Goal: Transaction & Acquisition: Purchase product/service

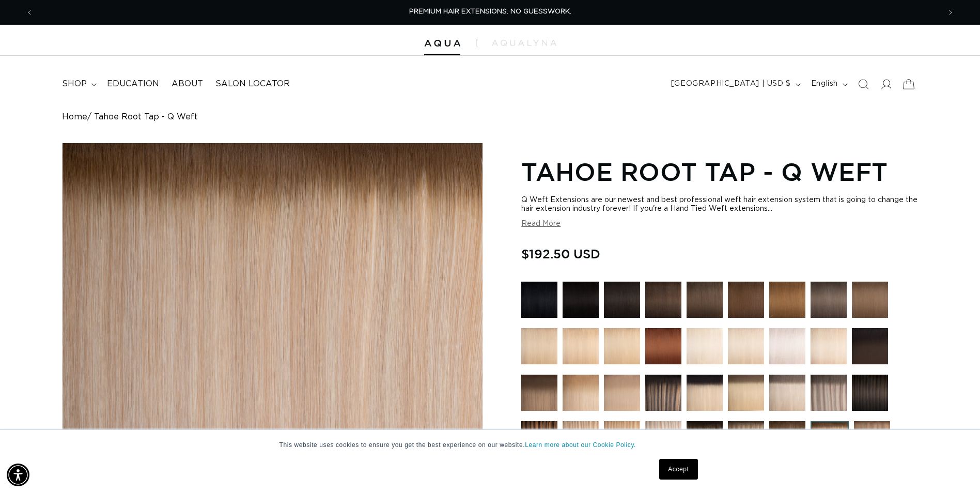
click at [907, 81] on icon at bounding box center [908, 84] width 11 height 10
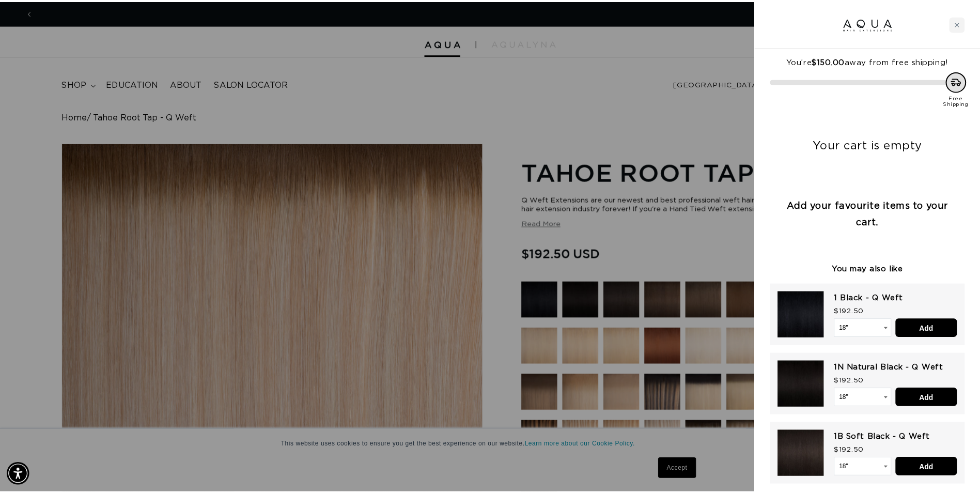
scroll to position [0, 915]
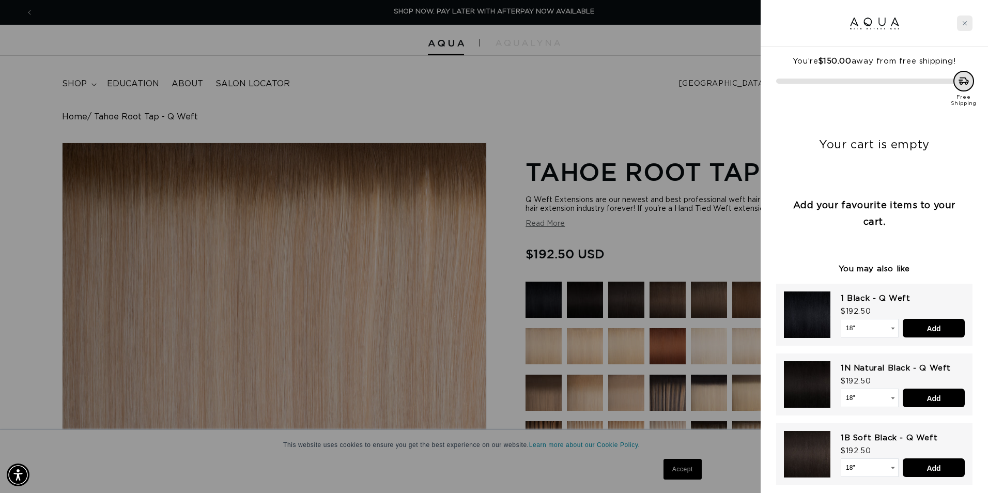
click at [968, 21] on div "Close cart" at bounding box center [965, 24] width 16 height 16
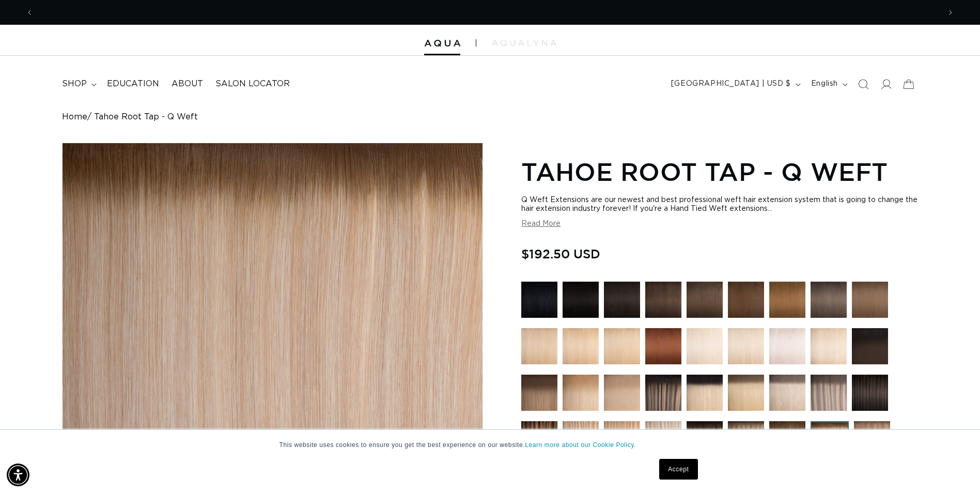
scroll to position [0, 1814]
click at [88, 82] on summary "shop" at bounding box center [78, 83] width 45 height 23
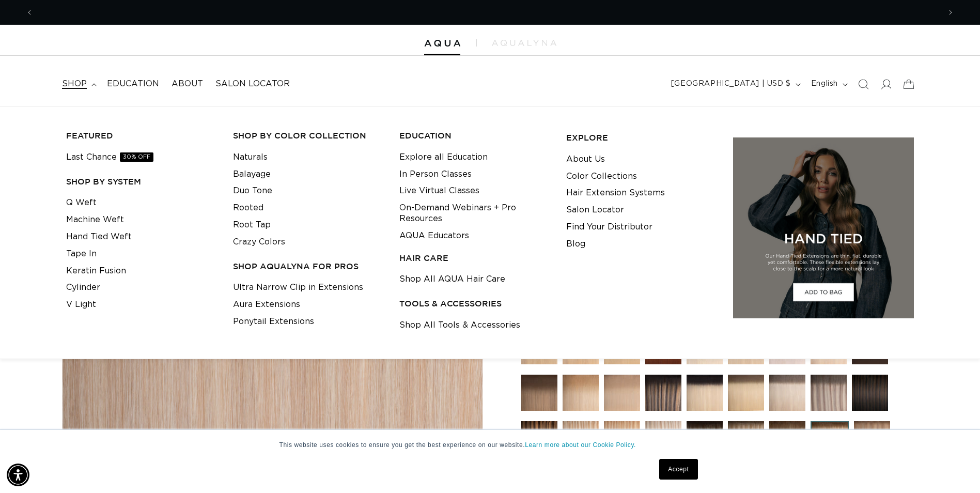
scroll to position [0, 0]
click at [90, 237] on link "Hand Tied Weft" at bounding box center [99, 236] width 66 height 17
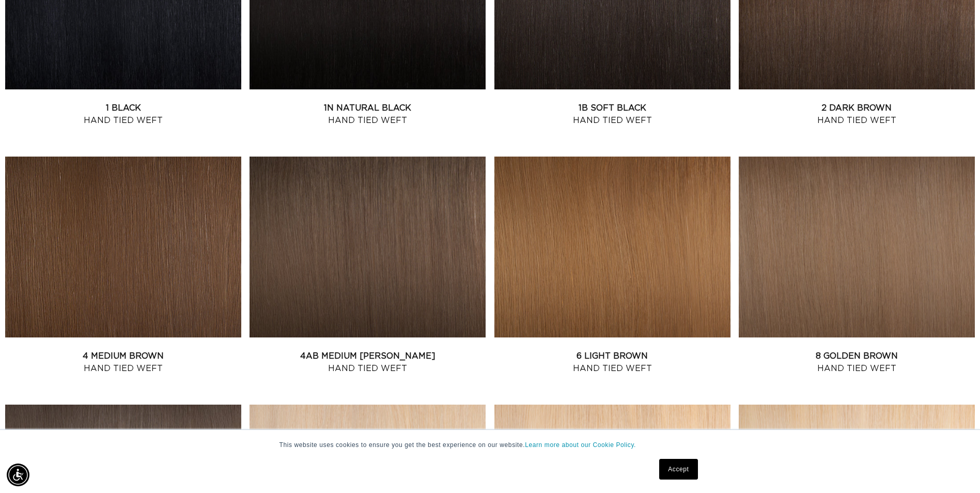
scroll to position [0, 907]
click at [850, 102] on link "2 Dark Brown Hand Tied Weft" at bounding box center [857, 114] width 236 height 25
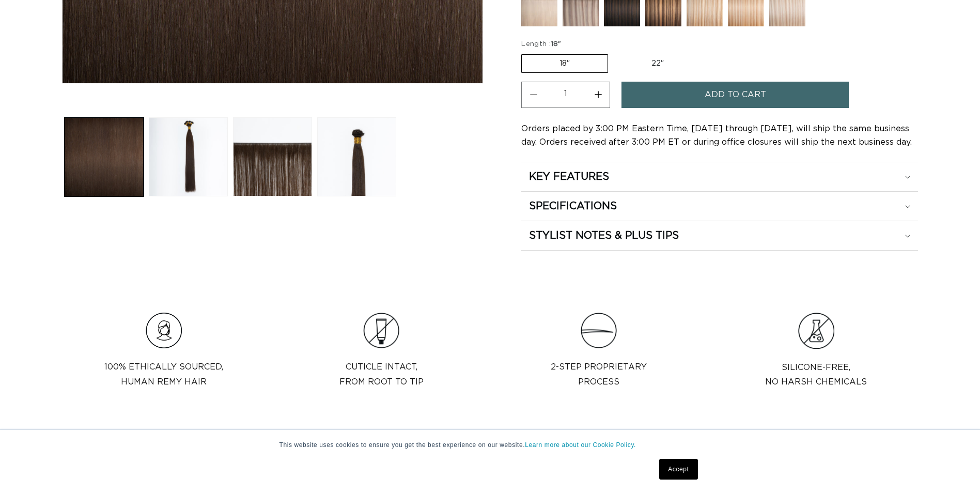
click at [646, 58] on label "22" Variant sold out or unavailable" at bounding box center [658, 64] width 88 height 18
click at [614, 53] on input "22" Variant sold out or unavailable" at bounding box center [613, 52] width 1 height 1
radio input "true"
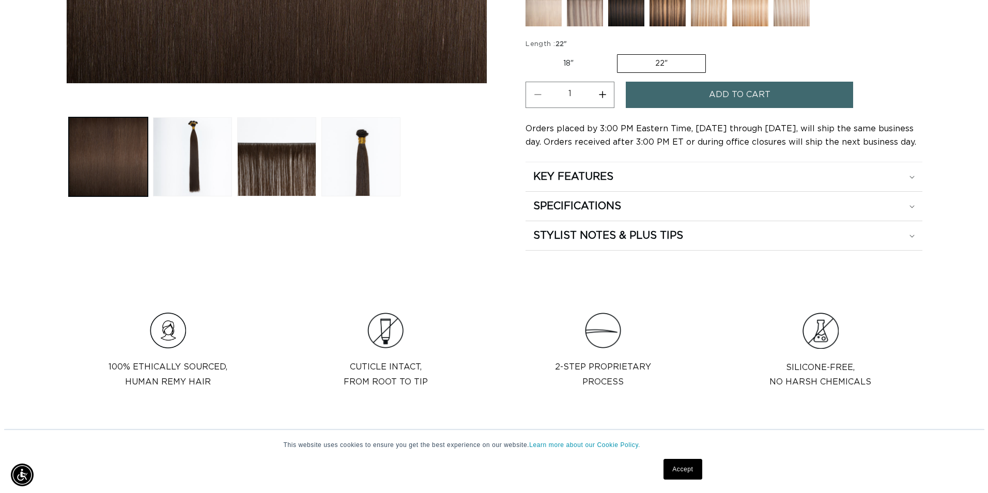
scroll to position [0, 907]
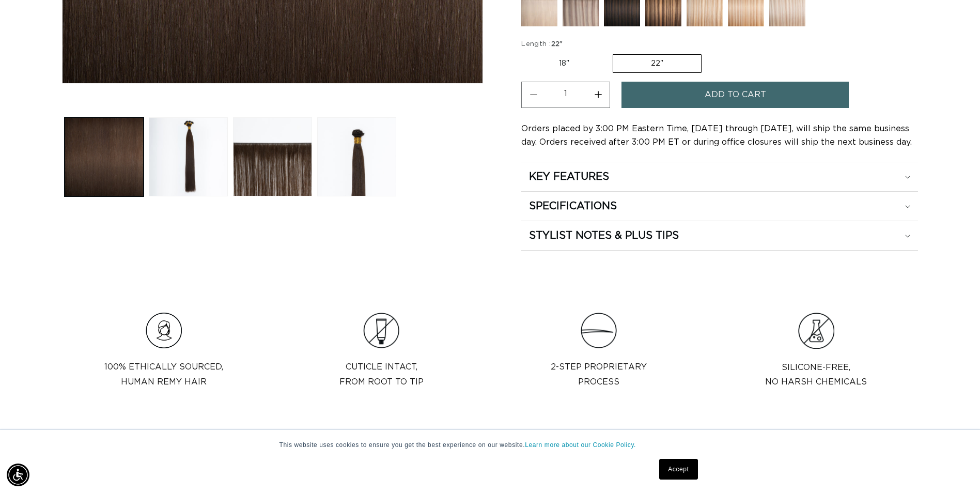
click at [677, 96] on button "Add to cart" at bounding box center [735, 95] width 227 height 26
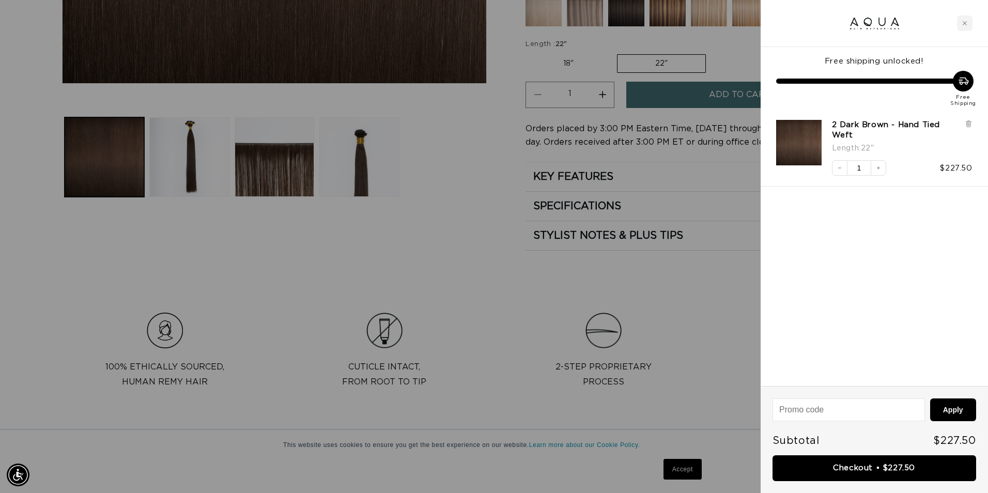
scroll to position [0, 915]
click at [815, 474] on link "Checkout • $227.50" at bounding box center [874, 468] width 204 height 26
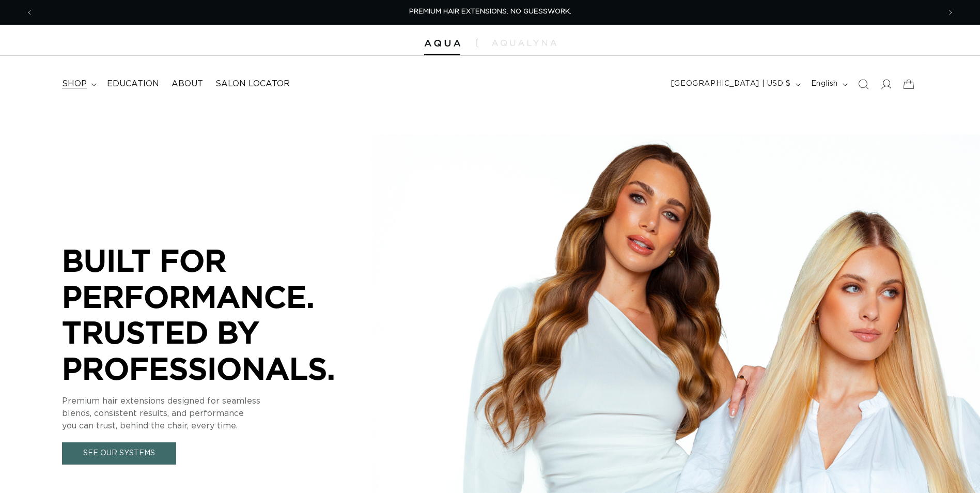
click at [80, 85] on span "shop" at bounding box center [74, 84] width 25 height 11
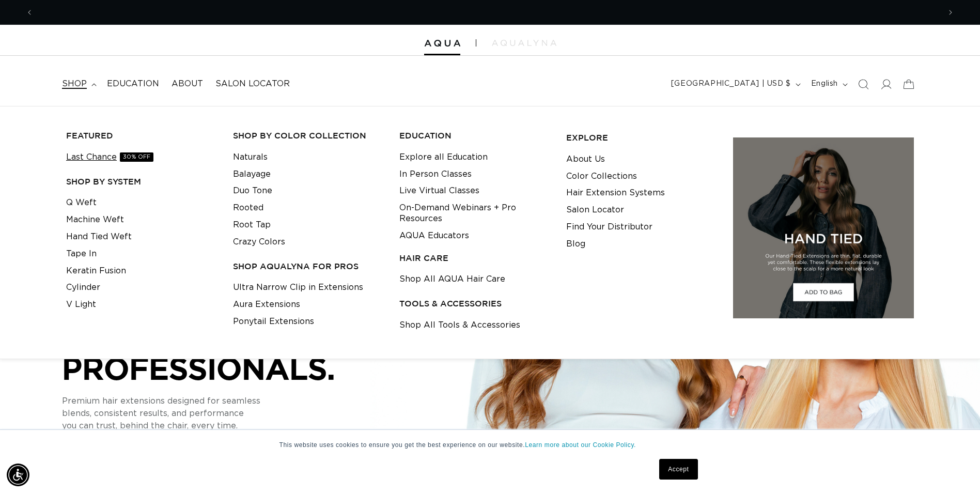
scroll to position [0, 907]
click at [83, 204] on link "Q Weft" at bounding box center [81, 202] width 30 height 17
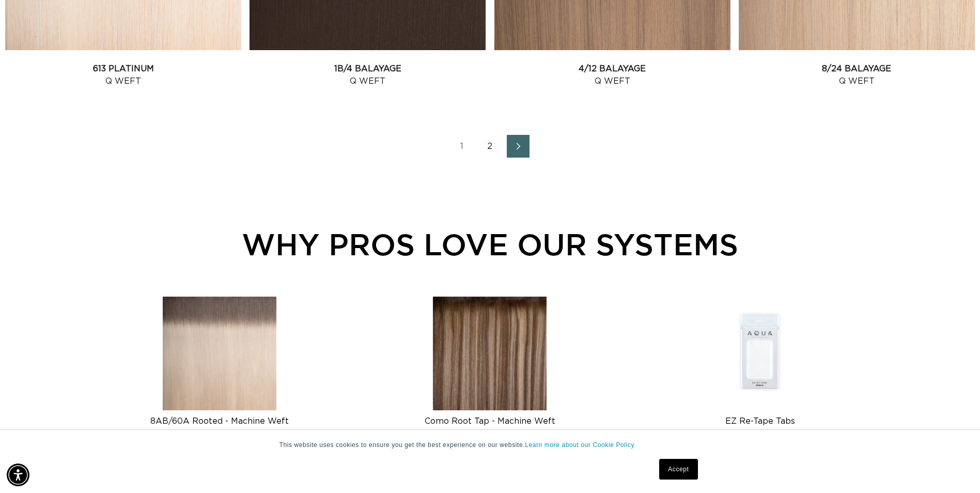
click at [518, 145] on icon "Next page" at bounding box center [518, 146] width 13 height 7
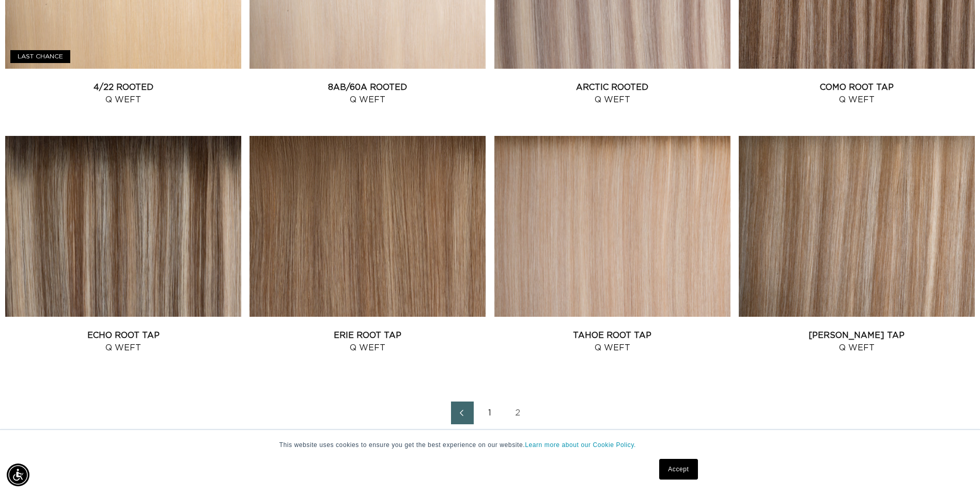
scroll to position [0, 1814]
click at [595, 329] on link "Tahoe Root Tap Q Weft" at bounding box center [612, 341] width 236 height 25
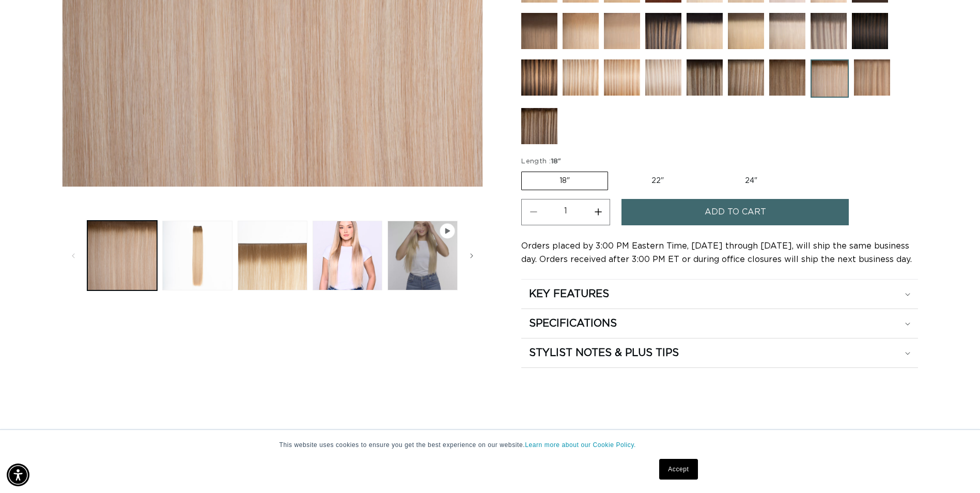
click at [740, 210] on span "Add to cart" at bounding box center [735, 212] width 61 height 26
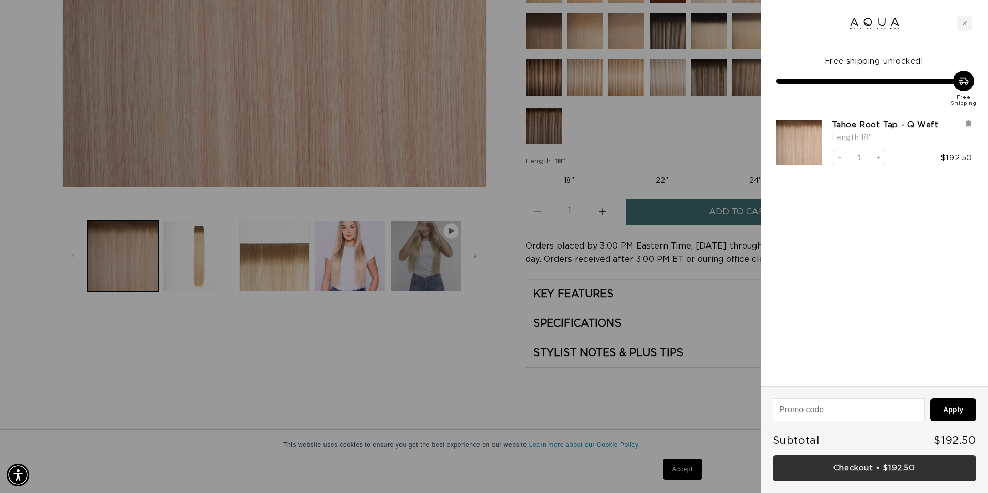
scroll to position [0, 915]
click at [872, 469] on link "Checkout • $192.50" at bounding box center [874, 468] width 204 height 26
